Goal: Information Seeking & Learning: Learn about a topic

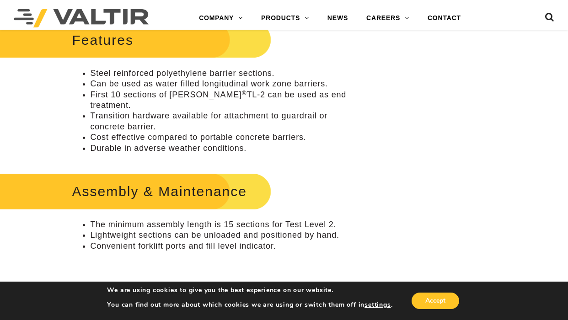
scroll to position [229, 0]
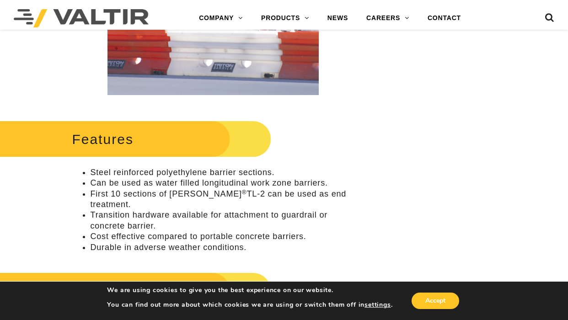
scroll to position [137, 0]
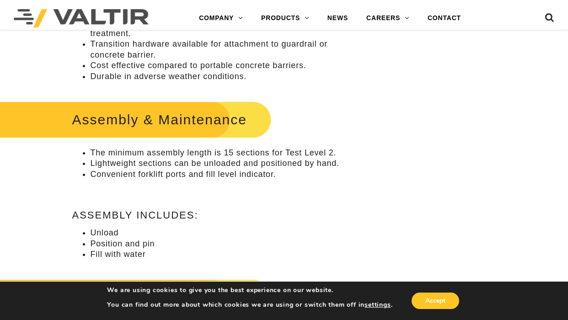
scroll to position [457, 0]
